Goal: Task Accomplishment & Management: Manage account settings

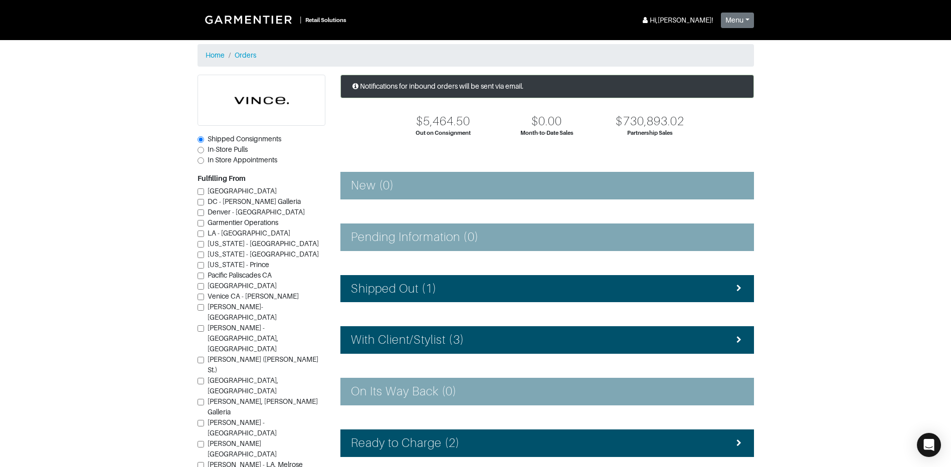
click at [202, 354] on div "[PERSON_NAME] ([PERSON_NAME] St.)" at bounding box center [262, 364] width 128 height 21
click at [199, 357] on input "[PERSON_NAME] ([PERSON_NAME] St.)" at bounding box center [201, 360] width 7 height 7
checkbox input "true"
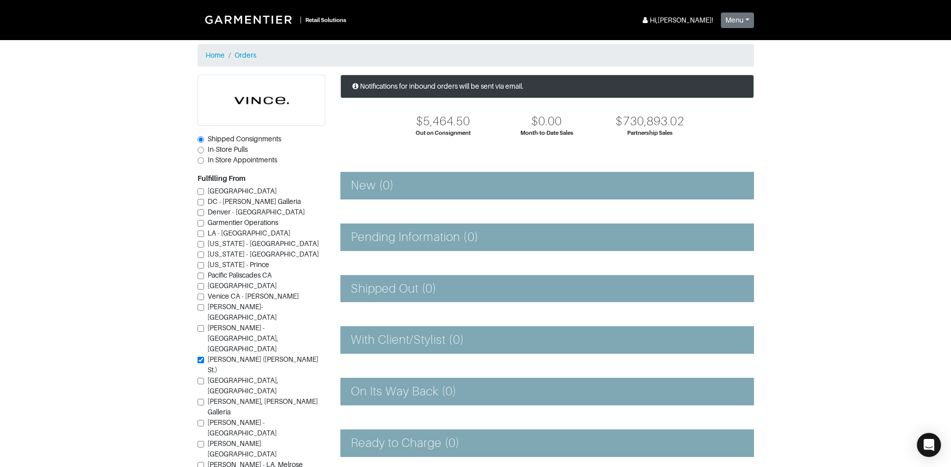
click at [199, 148] on input "In-Store Pulls" at bounding box center [201, 150] width 7 height 7
radio input "true"
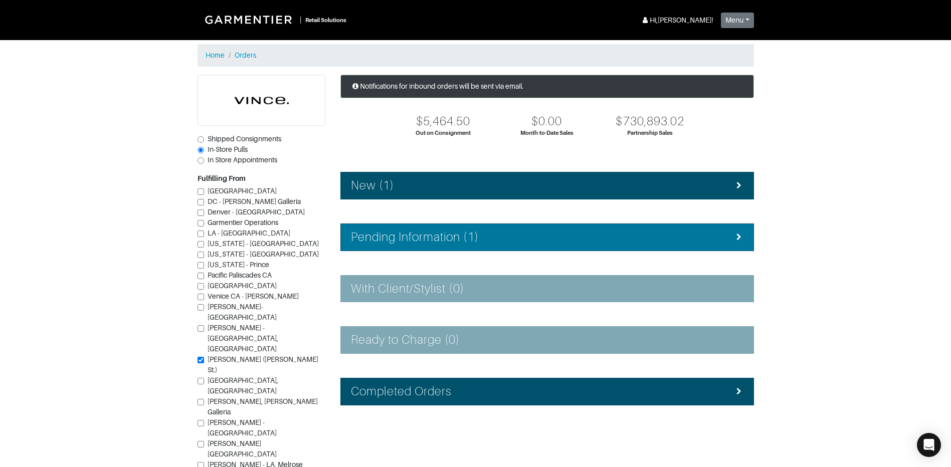
click at [431, 229] on li "Pending Information (1)" at bounding box center [547, 238] width 414 height 28
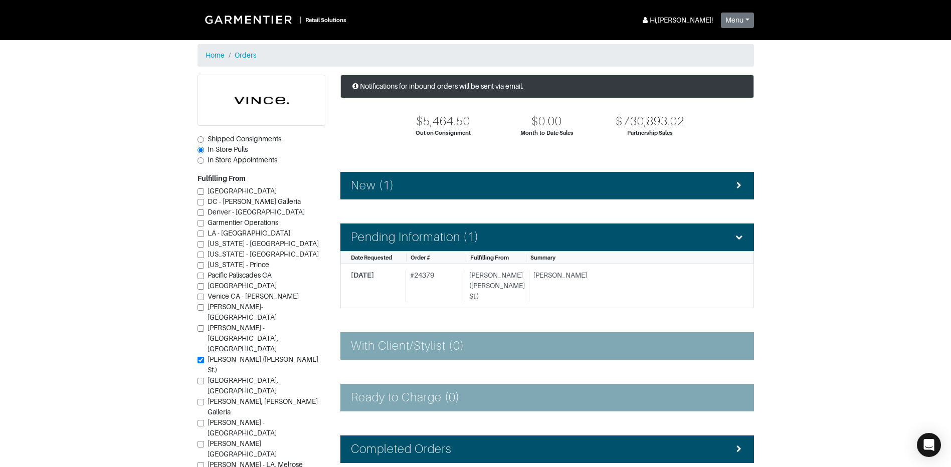
click at [204, 158] on input "In Store Appointments" at bounding box center [201, 160] width 7 height 7
radio input "true"
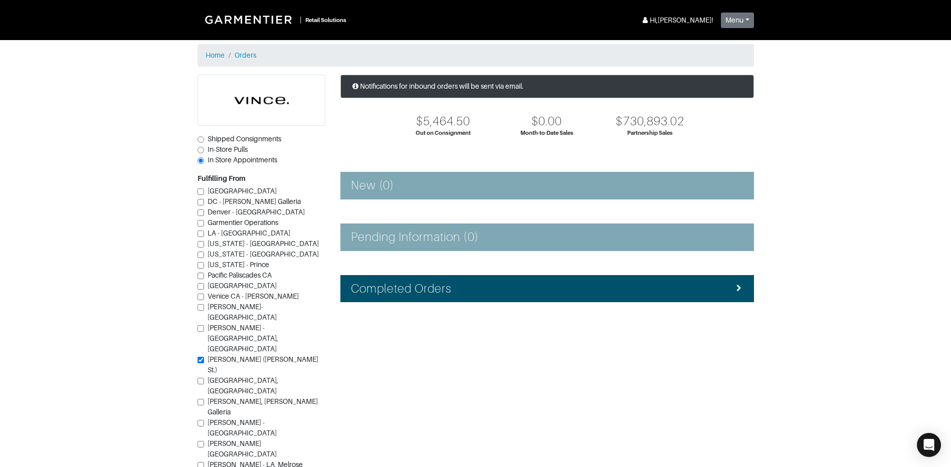
click at [200, 147] on input "In-Store Pulls" at bounding box center [201, 150] width 7 height 7
radio input "true"
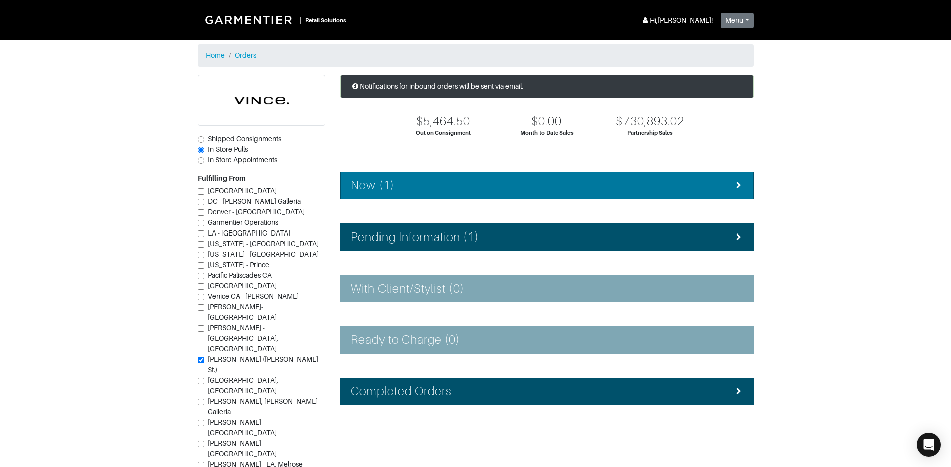
click at [498, 186] on div "New (1)" at bounding box center [547, 185] width 393 height 15
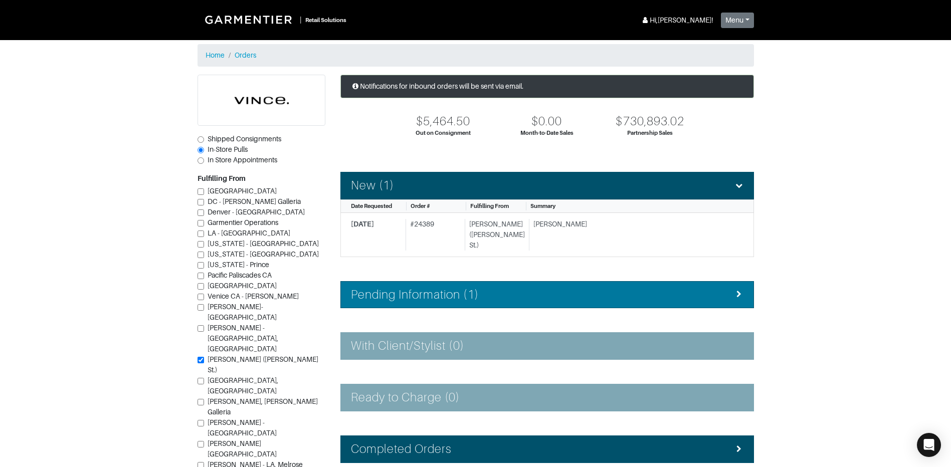
click at [552, 288] on div "Pending Information (1)" at bounding box center [547, 295] width 393 height 15
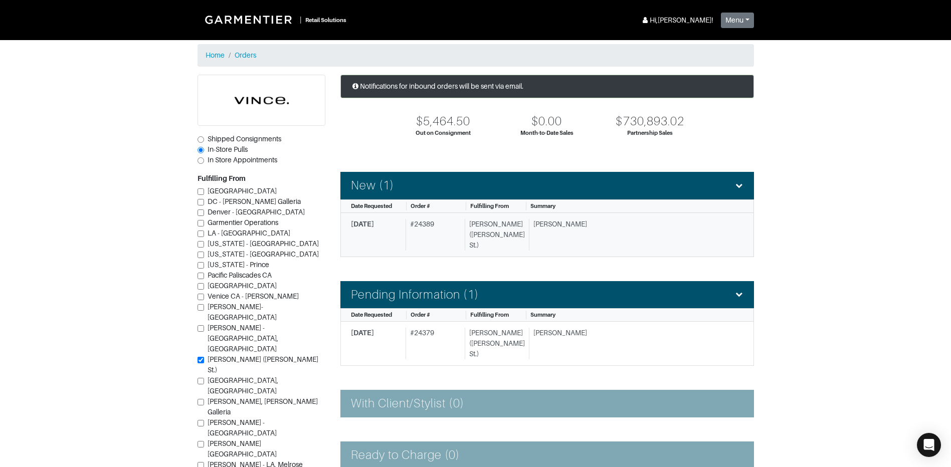
click at [589, 225] on div "[PERSON_NAME]" at bounding box center [632, 235] width 207 height 32
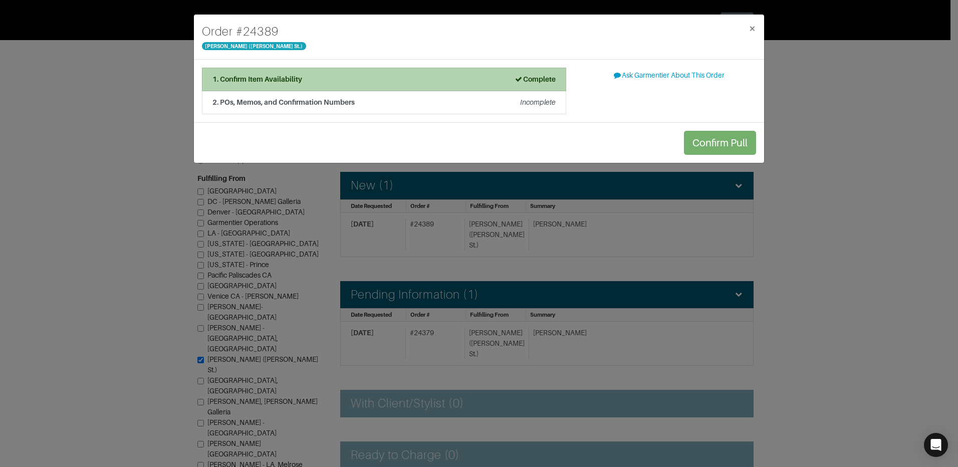
click at [512, 77] on div "1. Confirm Item Availability Complete" at bounding box center [384, 79] width 343 height 11
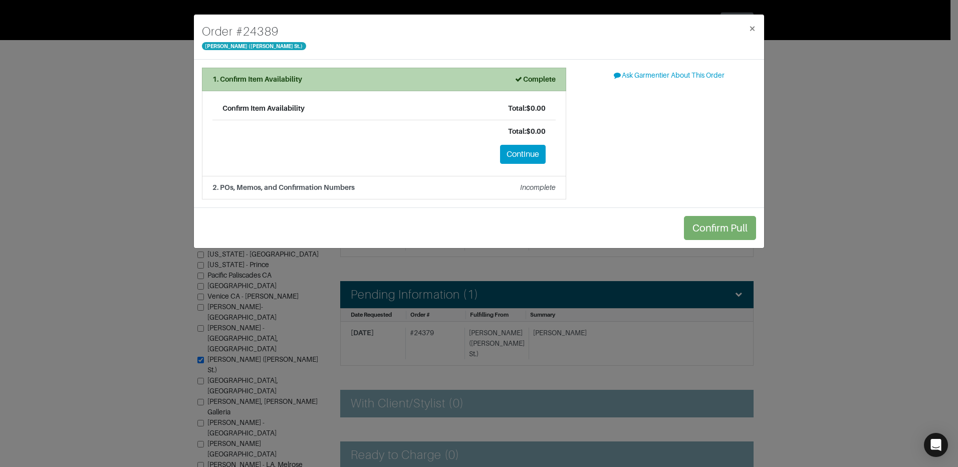
click at [481, 89] on li "1. Confirm Item Availability Complete" at bounding box center [384, 80] width 364 height 24
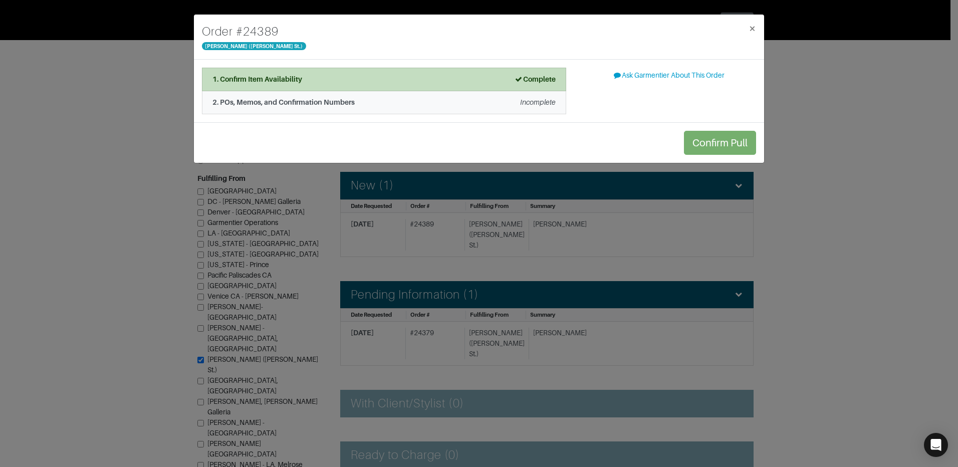
click at [499, 102] on div "2. POs, Memos, and Confirmation Numbers Incomplete" at bounding box center [384, 102] width 343 height 11
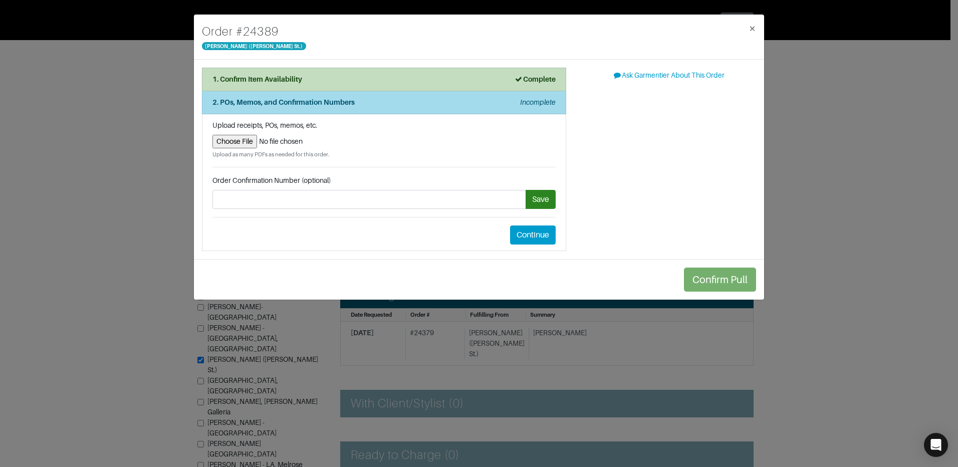
click at [498, 102] on div "2. POs, Memos, and Confirmation Numbers Incomplete" at bounding box center [384, 102] width 343 height 11
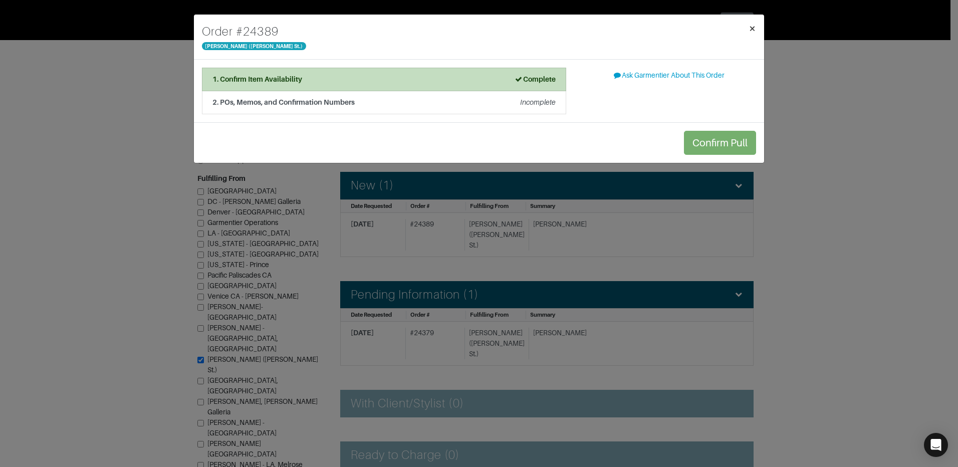
click at [752, 26] on span "×" at bounding box center [753, 29] width 8 height 14
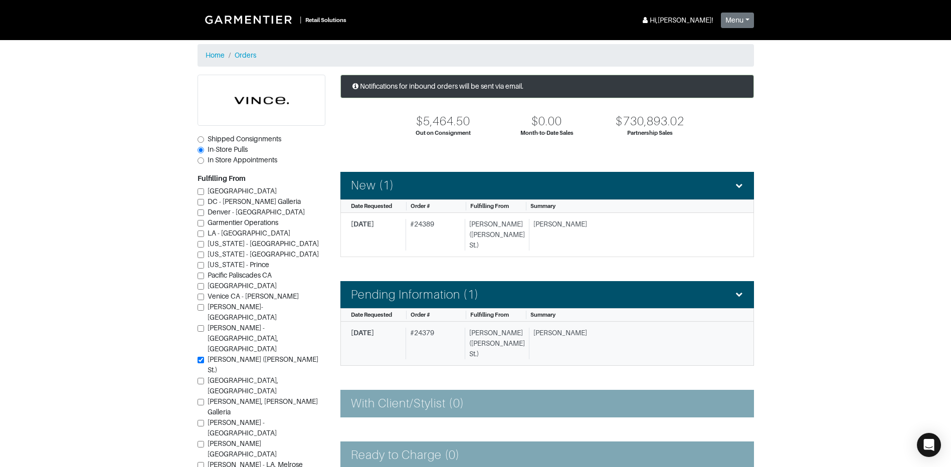
click at [603, 328] on div "[PERSON_NAME]" at bounding box center [632, 344] width 207 height 32
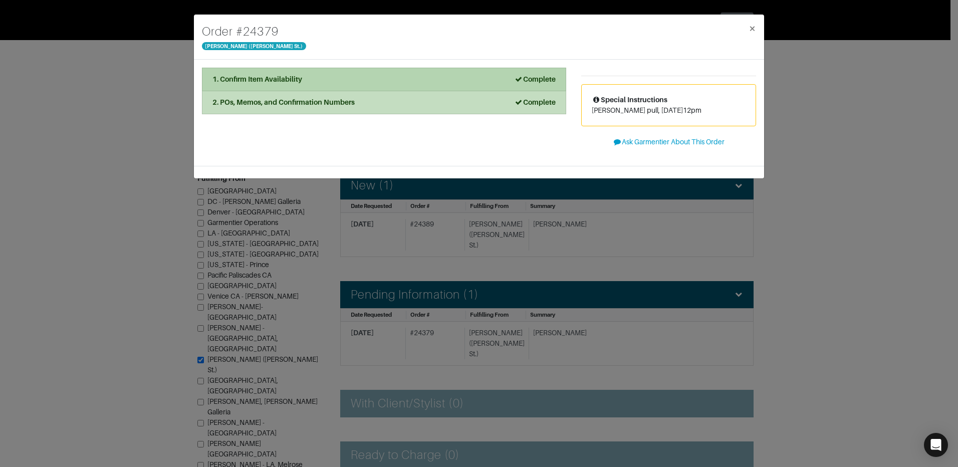
click at [476, 79] on div "1. Confirm Item Availability Complete" at bounding box center [384, 79] width 343 height 11
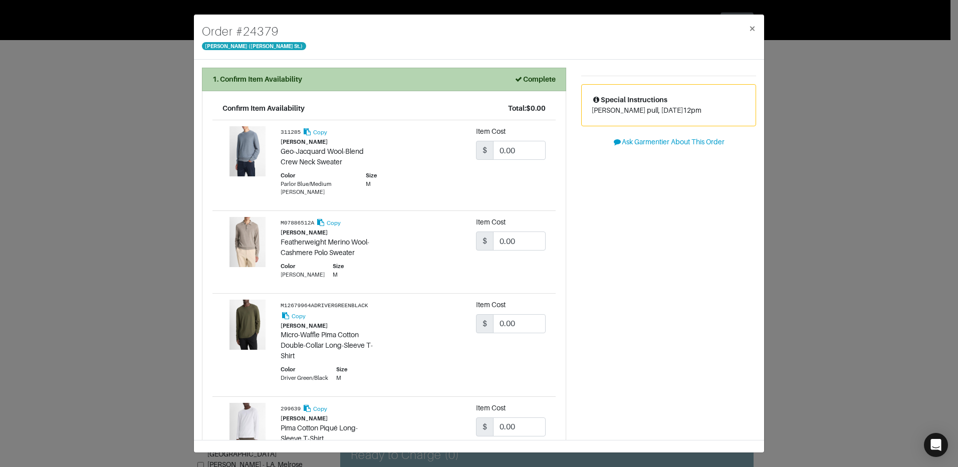
click at [476, 79] on div "1. Confirm Item Availability Complete" at bounding box center [384, 79] width 343 height 11
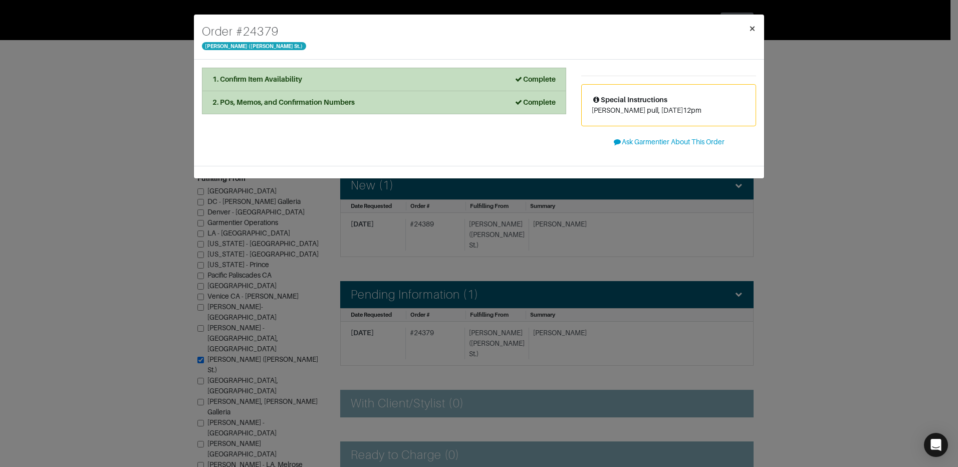
click at [751, 29] on span "×" at bounding box center [753, 29] width 8 height 14
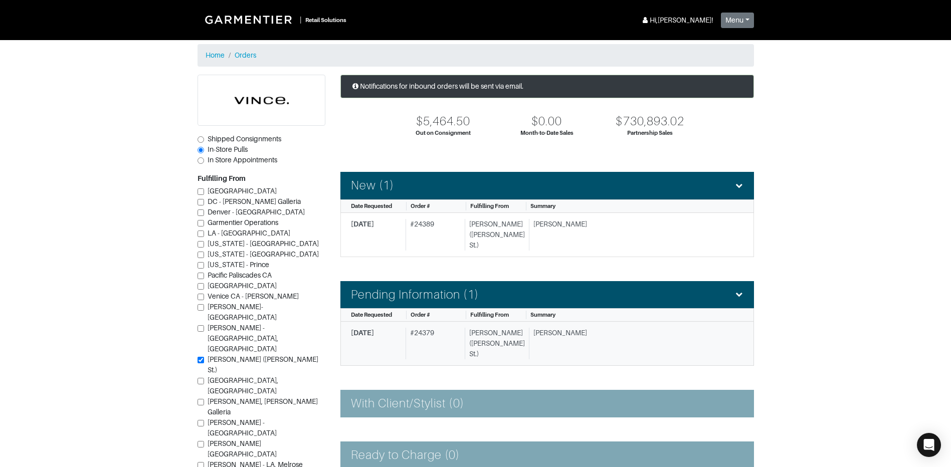
click at [428, 329] on div "# 24379" at bounding box center [433, 344] width 55 height 32
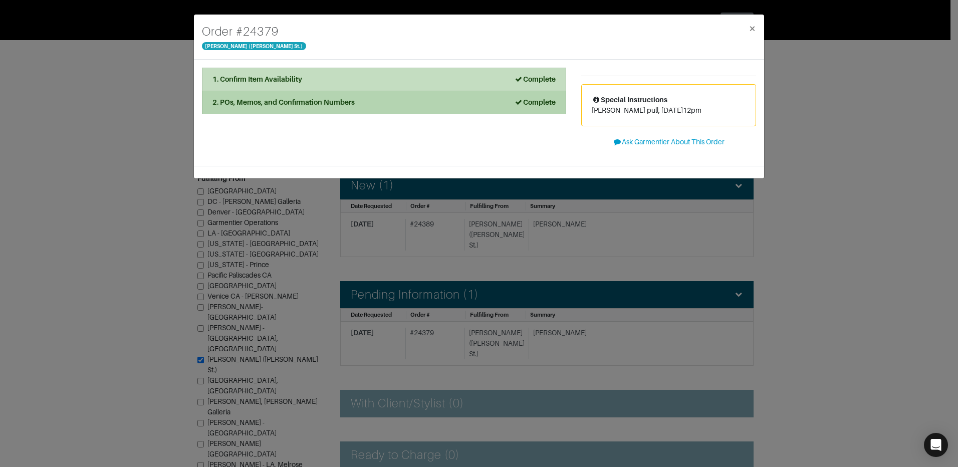
click at [338, 106] on div "2. POs, Memos, and Confirmation Numbers" at bounding box center [284, 102] width 142 height 11
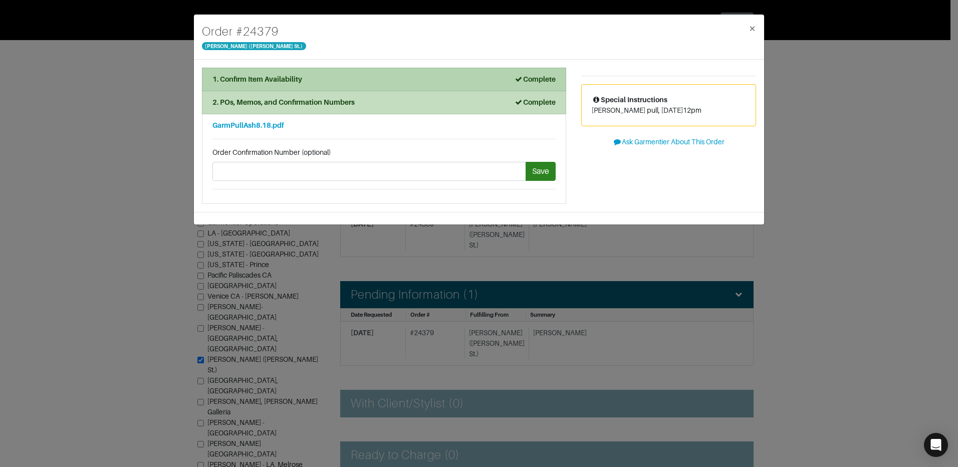
click at [375, 77] on div "1. Confirm Item Availability Complete" at bounding box center [384, 79] width 343 height 11
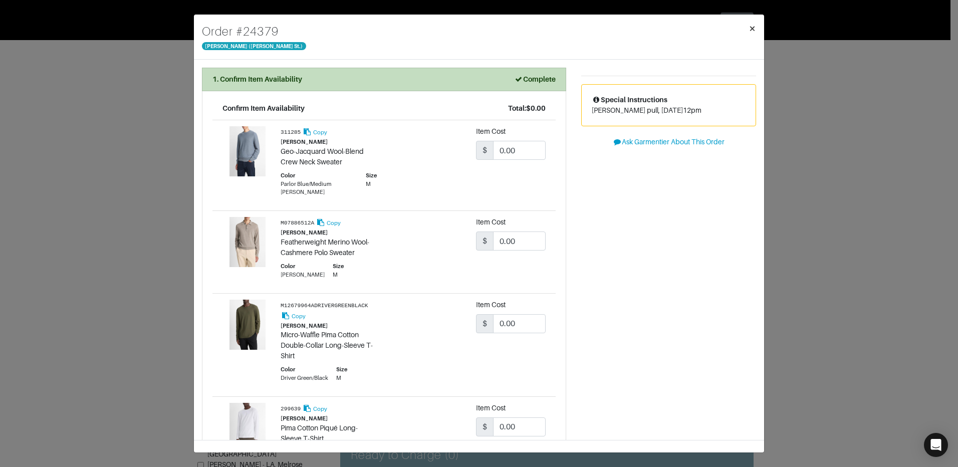
click at [747, 26] on button "×" at bounding box center [753, 29] width 24 height 28
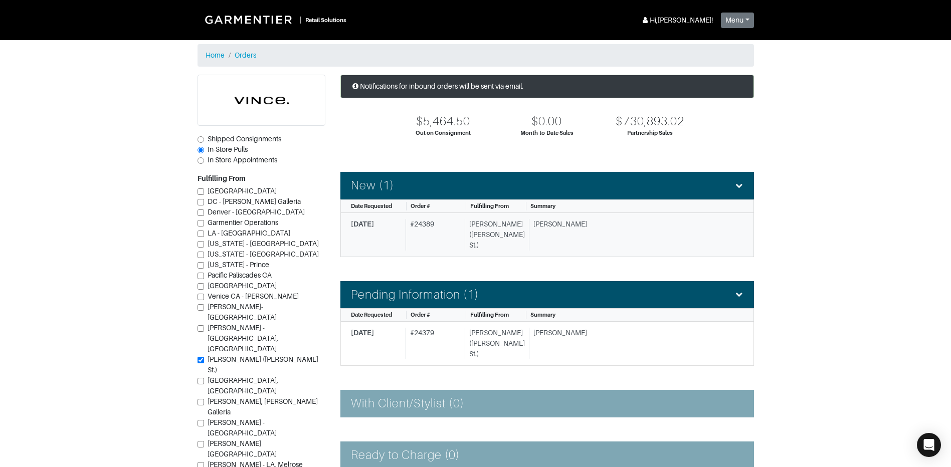
click at [585, 234] on div "[PERSON_NAME]" at bounding box center [632, 235] width 207 height 32
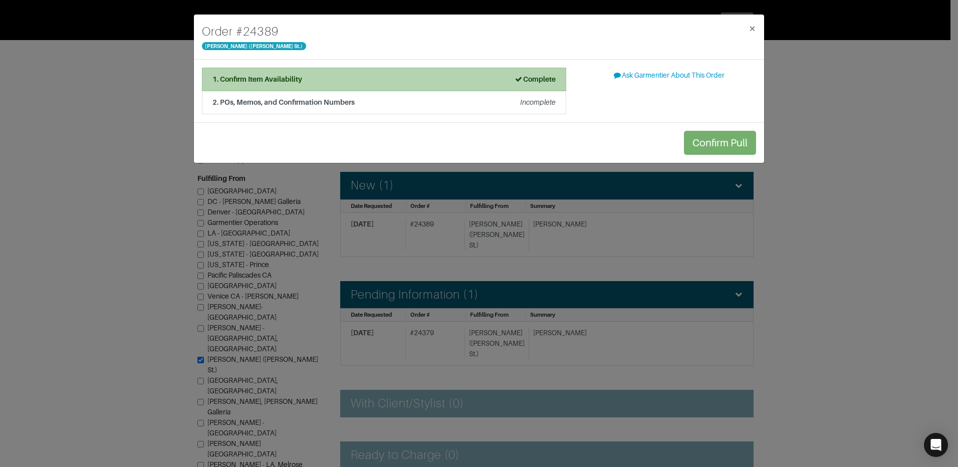
click at [484, 89] on li "1. Confirm Item Availability Complete" at bounding box center [384, 80] width 364 height 24
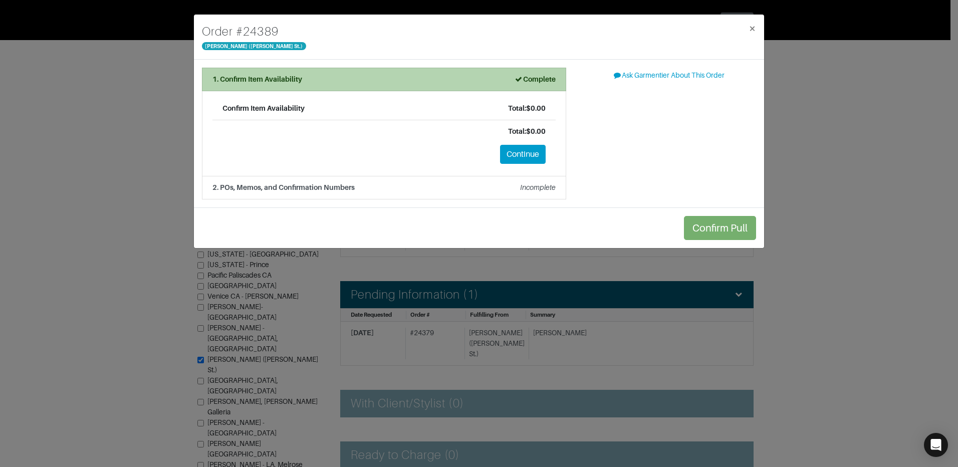
click at [471, 85] on li "1. Confirm Item Availability Complete" at bounding box center [384, 80] width 364 height 24
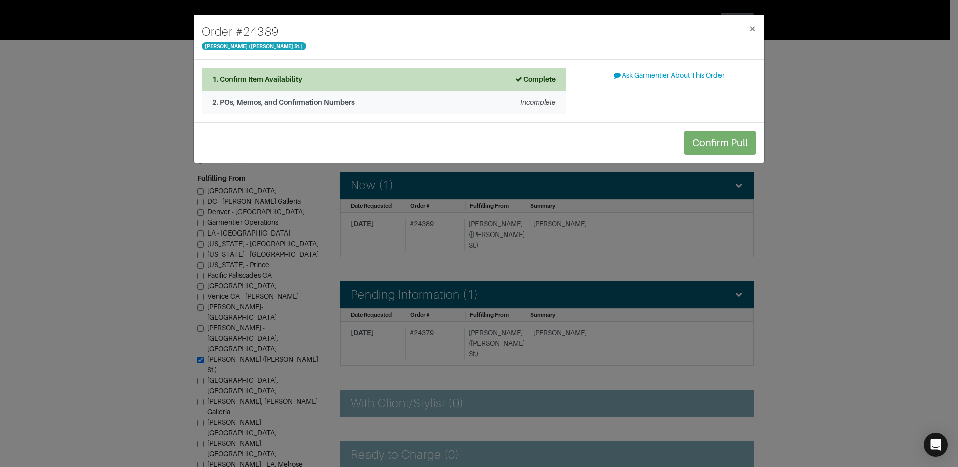
click at [480, 106] on div "2. POs, Memos, and Confirmation Numbers Incomplete" at bounding box center [384, 102] width 343 height 11
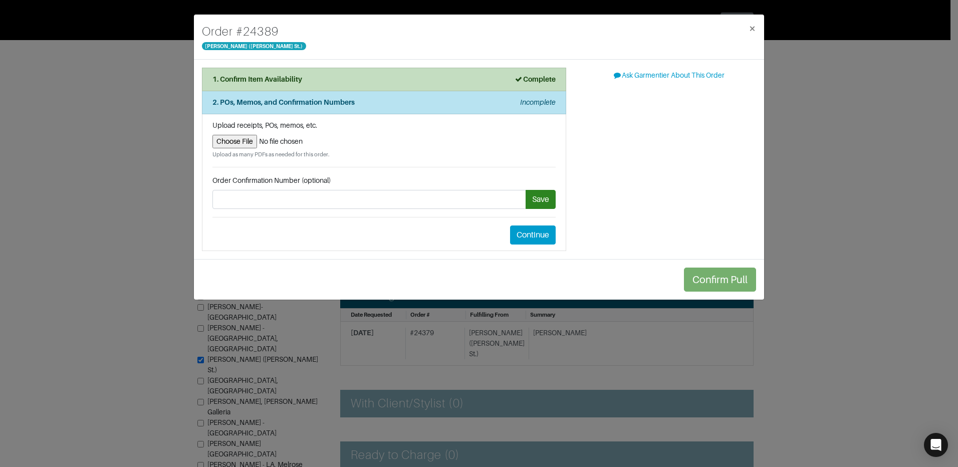
click at [241, 142] on input "file" at bounding box center [384, 142] width 343 height 14
type input "C:\fakepath\sales_receipt_be7a55c5-3866-4696-96ab-51afcf819295.pdf"
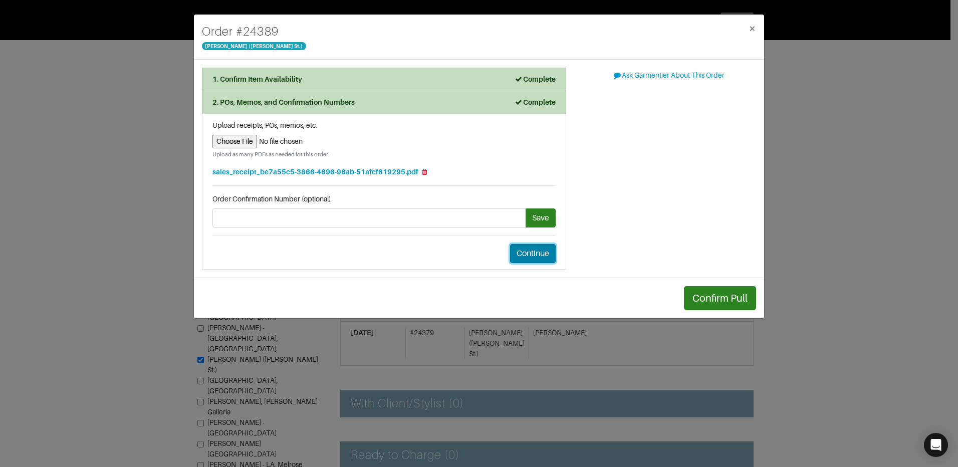
click at [520, 247] on button "Continue" at bounding box center [533, 253] width 46 height 19
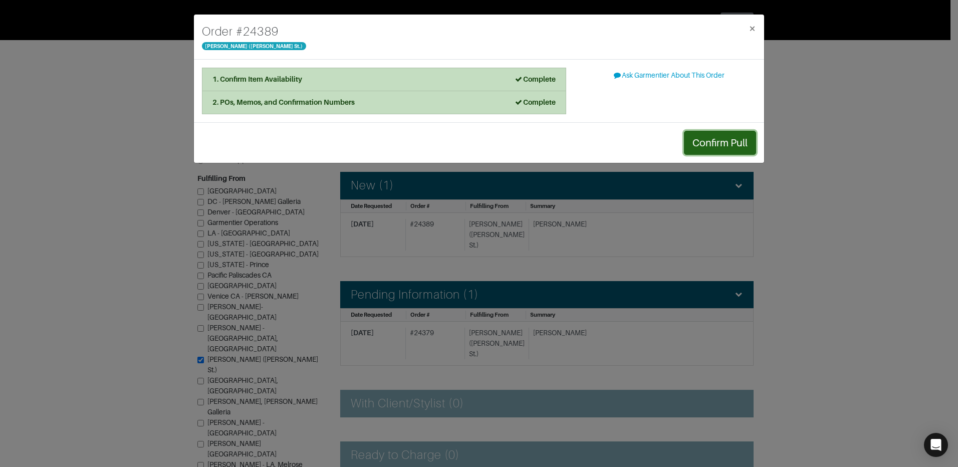
click at [713, 136] on button "Confirm Pull" at bounding box center [720, 143] width 72 height 24
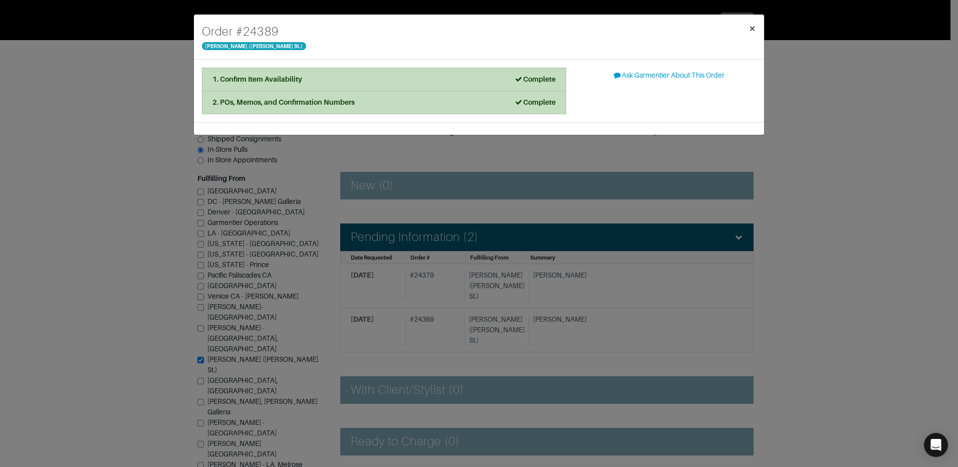
click at [752, 27] on span "×" at bounding box center [753, 29] width 8 height 14
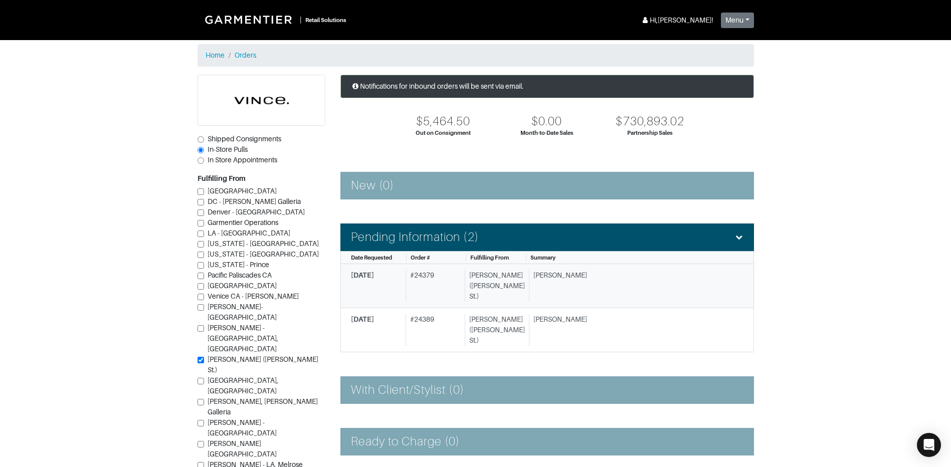
click at [472, 286] on div "[PERSON_NAME] ([PERSON_NAME] St.)" at bounding box center [495, 286] width 60 height 32
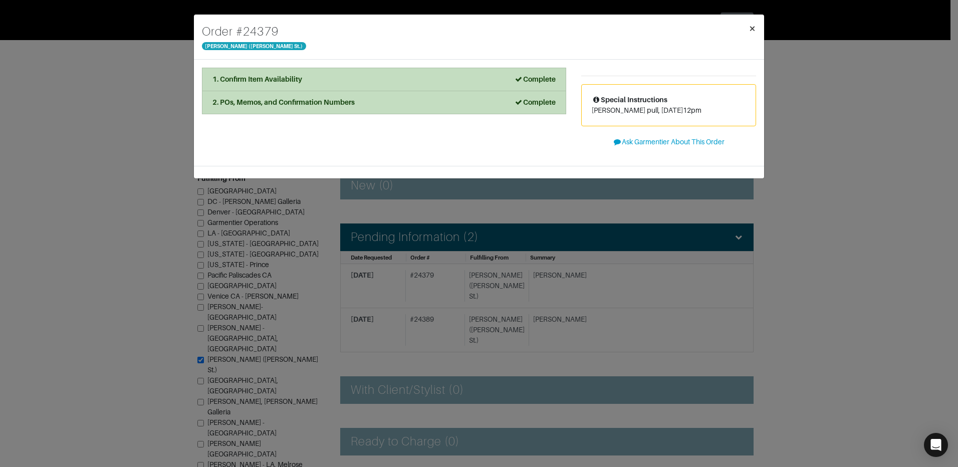
click at [753, 26] on span "×" at bounding box center [753, 29] width 8 height 14
